Goal: Navigation & Orientation: Go to known website

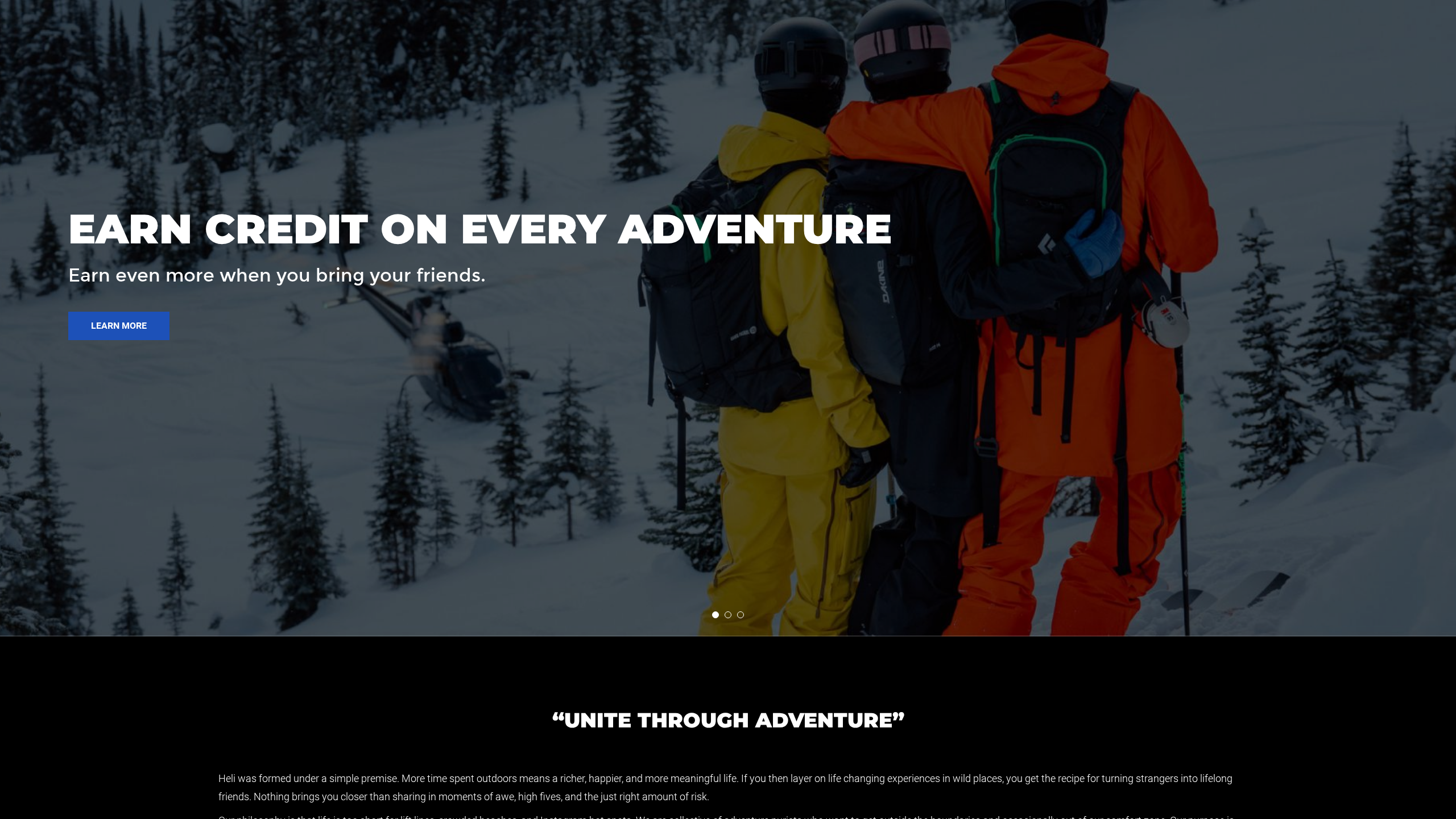
scroll to position [3060, 0]
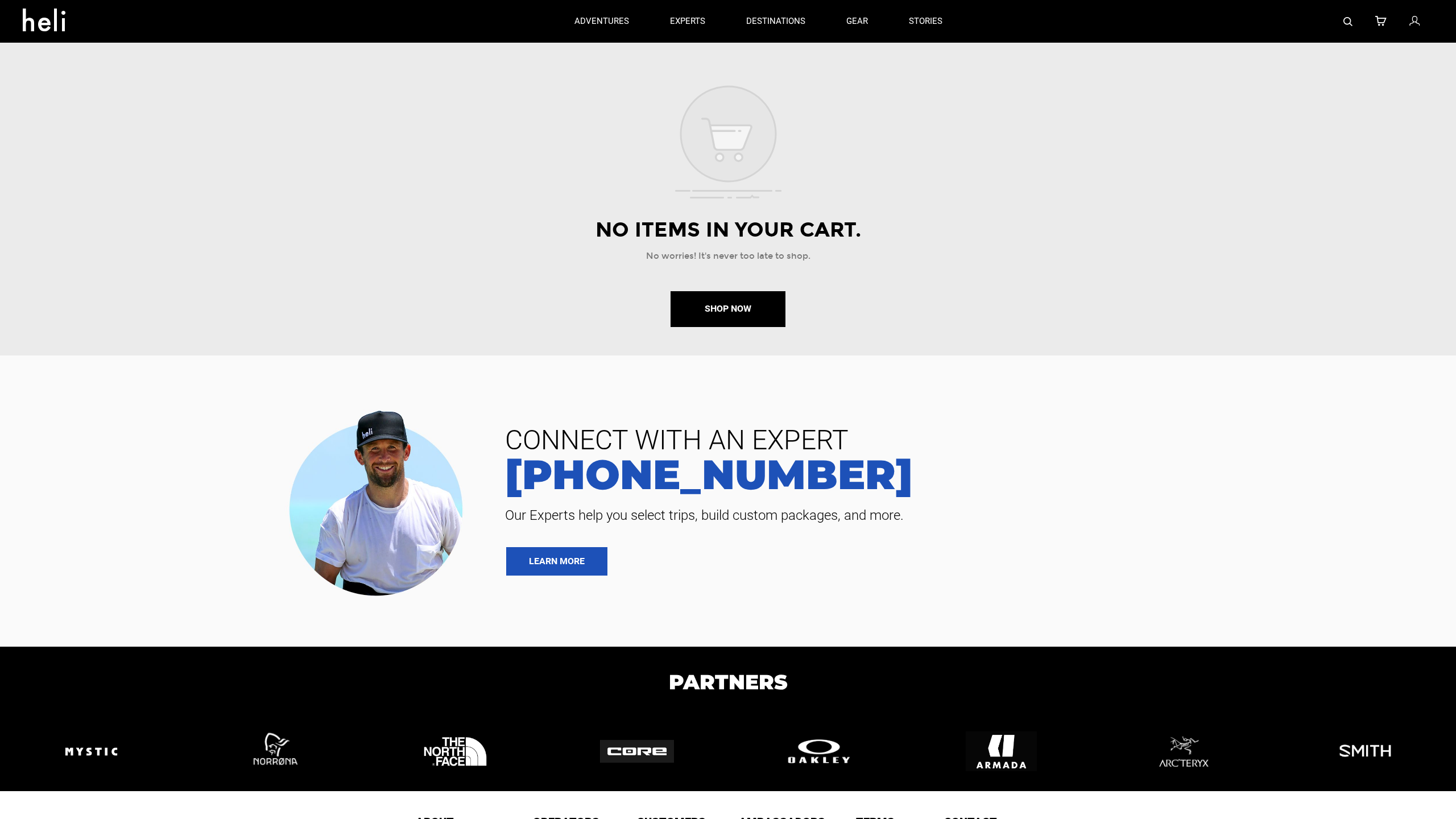
scroll to position [130, 0]
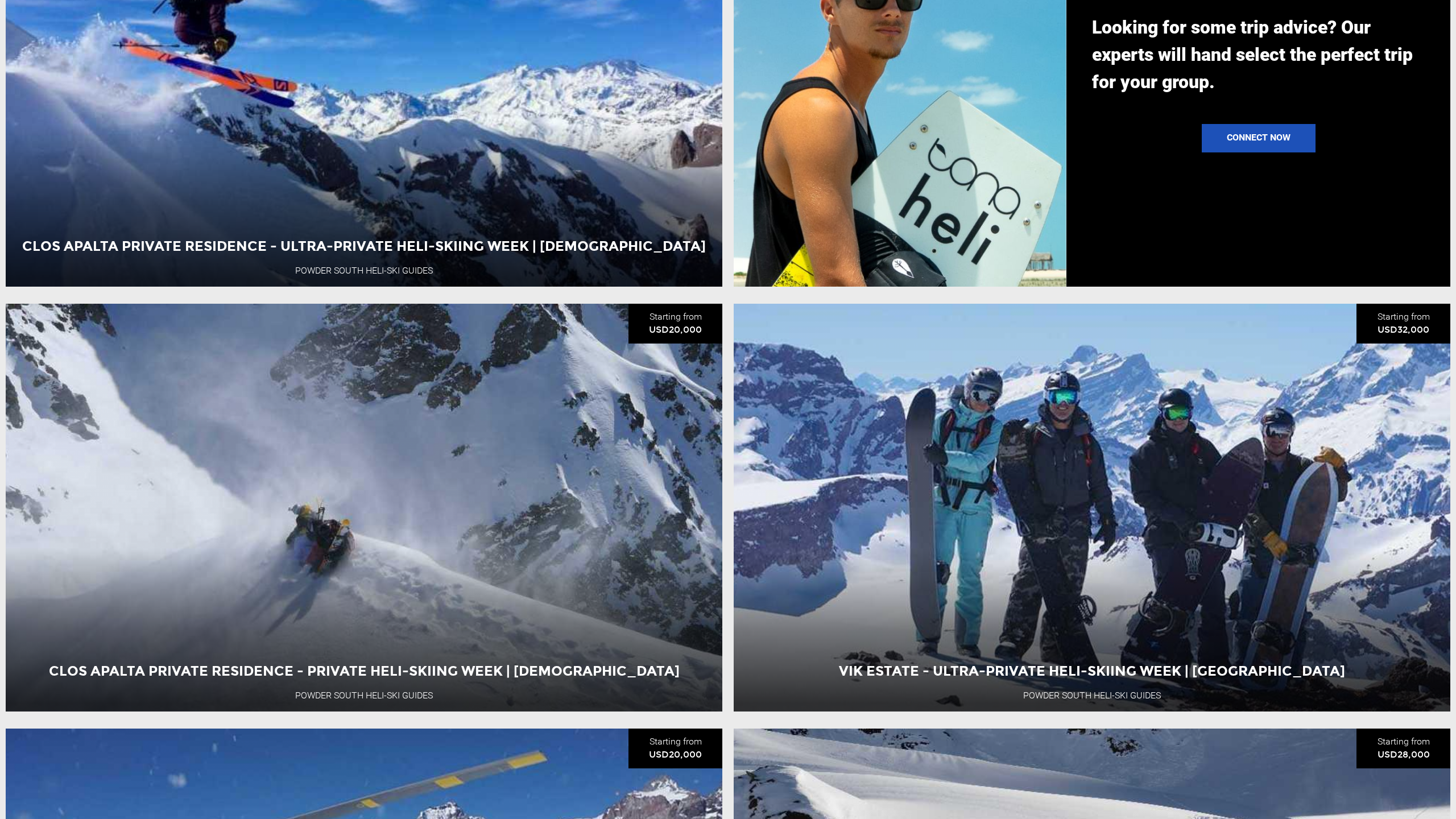
scroll to position [2316, 0]
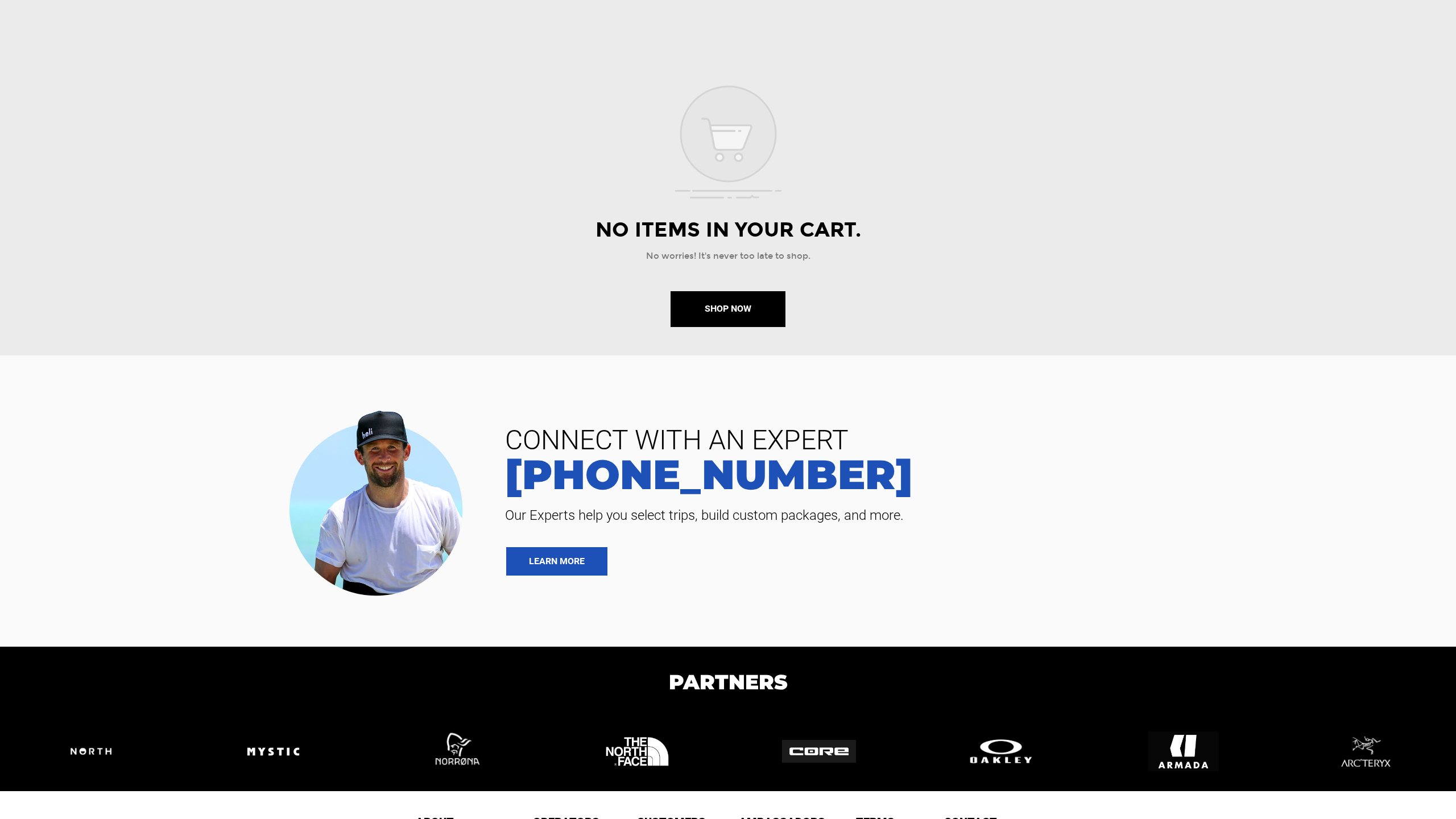
scroll to position [130, 0]
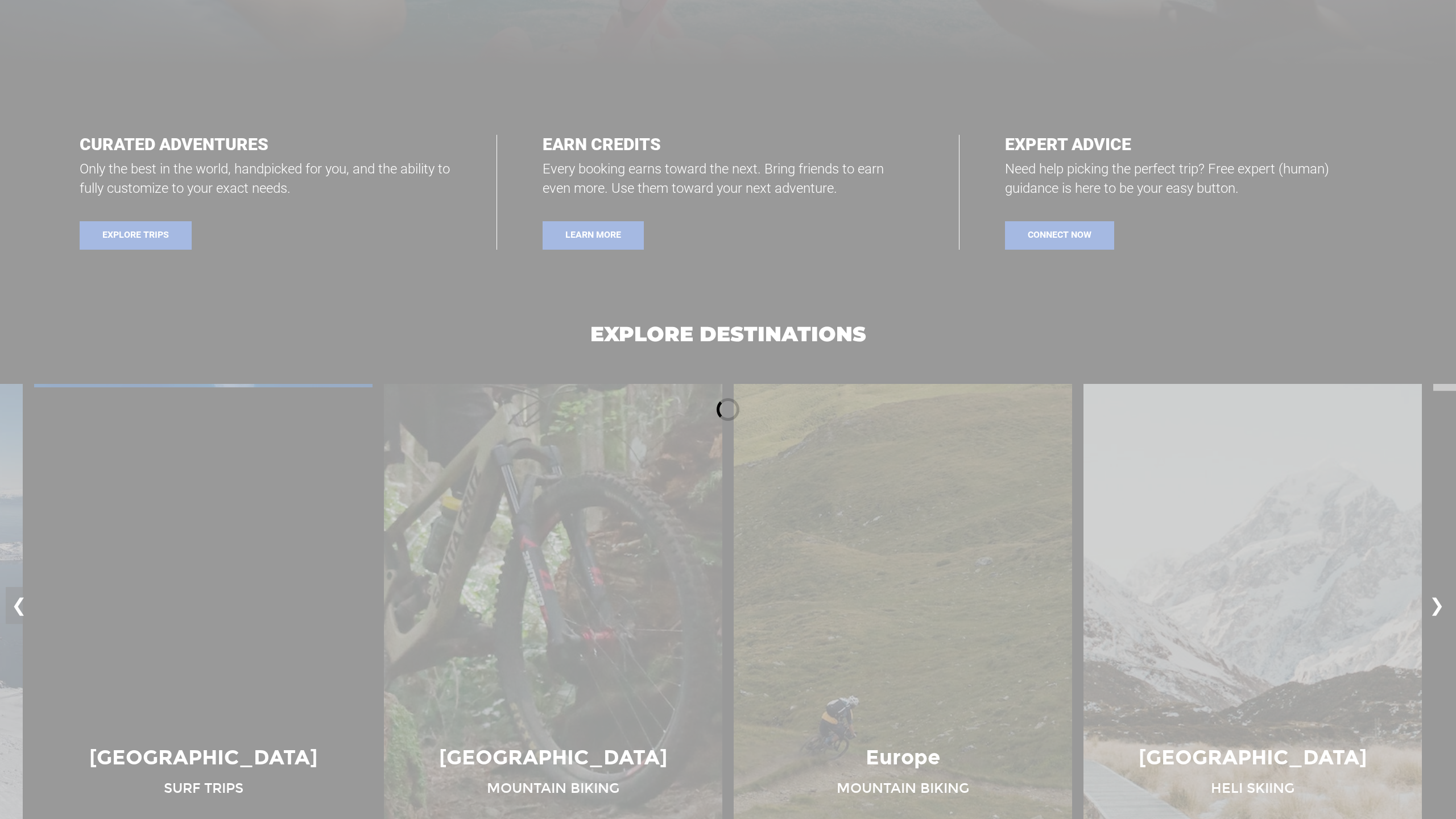
scroll to position [1547, 0]
